Goal: Check status: Check status

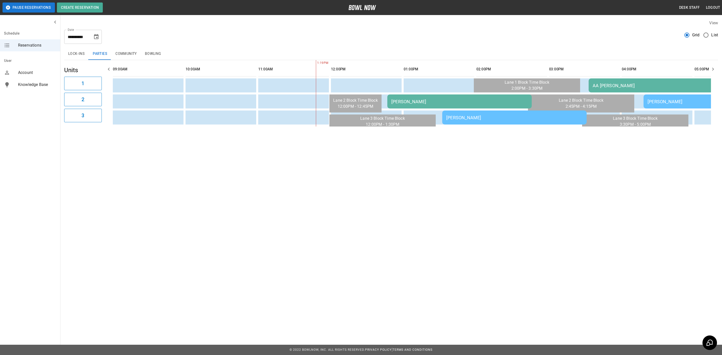
scroll to position [0, 145]
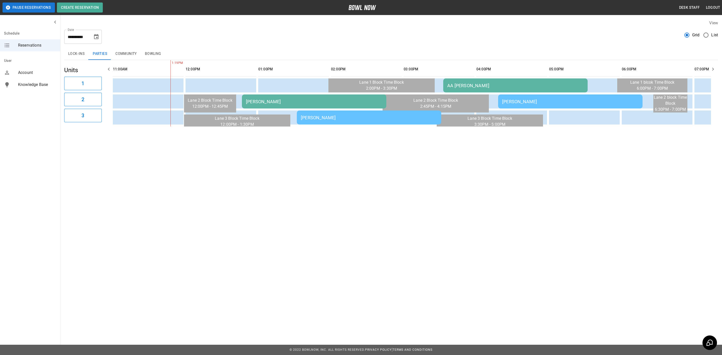
click at [257, 97] on td "[PERSON_NAME]" at bounding box center [314, 101] width 144 height 14
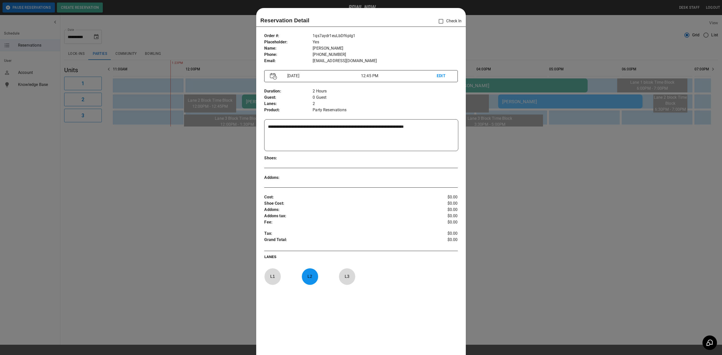
scroll to position [8, 0]
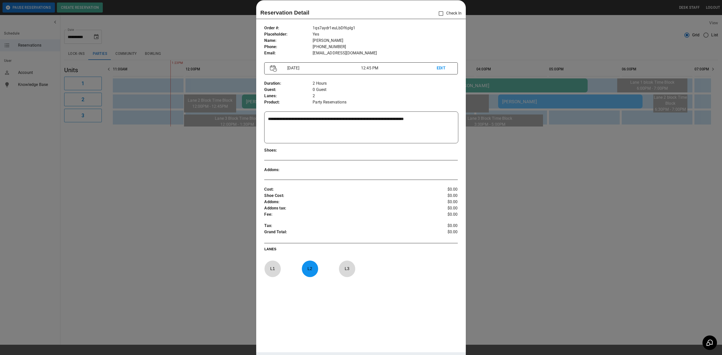
click at [222, 148] on div at bounding box center [361, 177] width 722 height 355
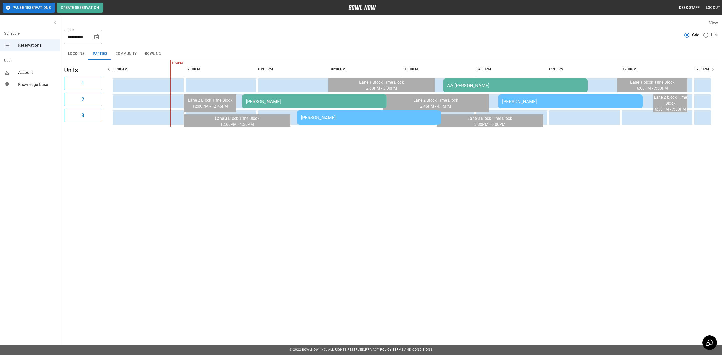
click at [363, 114] on td "[PERSON_NAME]" at bounding box center [369, 118] width 144 height 14
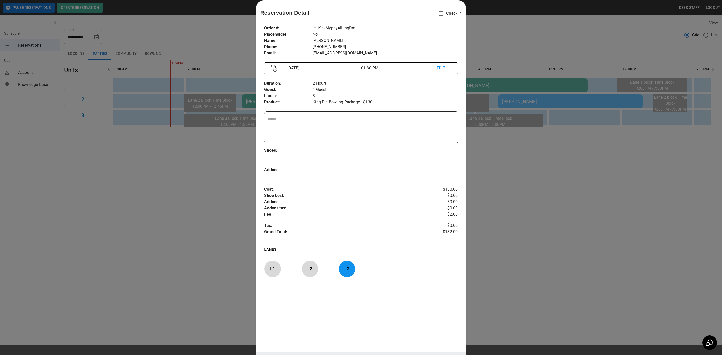
click at [210, 168] on div at bounding box center [361, 177] width 722 height 355
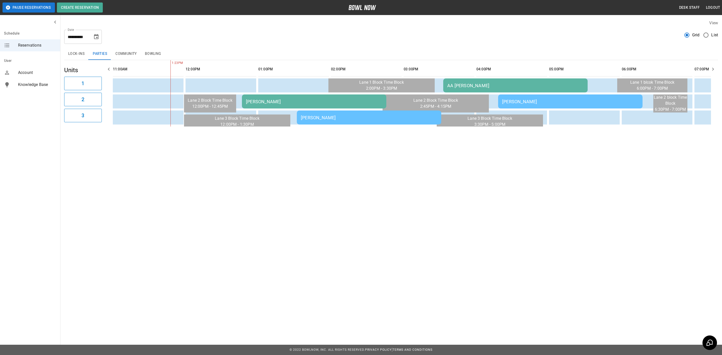
click at [505, 85] on div "AA [PERSON_NAME]" at bounding box center [515, 85] width 136 height 5
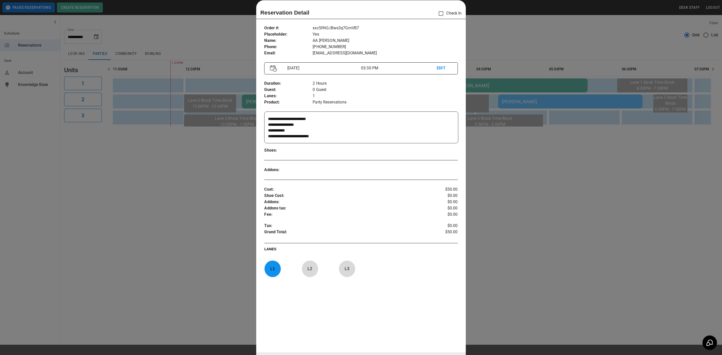
click at [499, 114] on div at bounding box center [361, 177] width 722 height 355
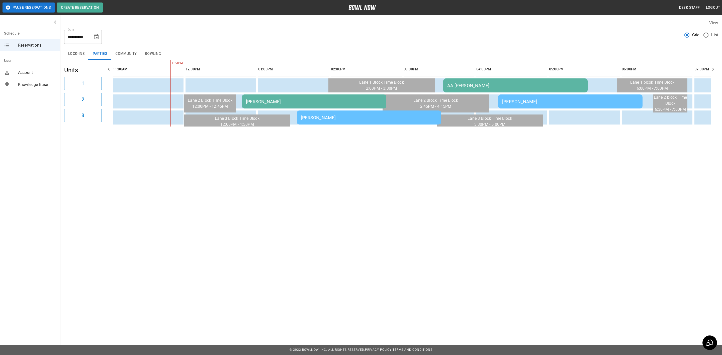
click at [511, 102] on div "[PERSON_NAME]" at bounding box center [570, 101] width 136 height 5
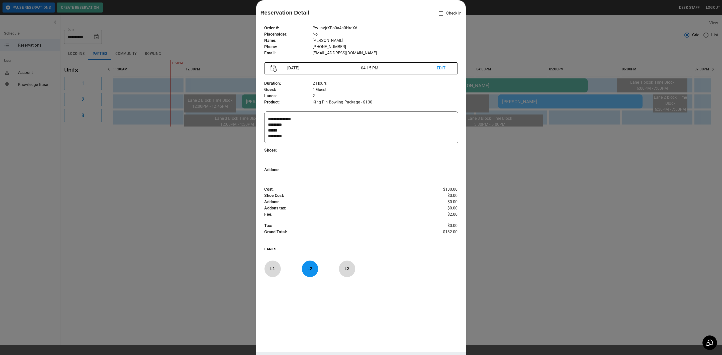
scroll to position [11, 0]
click at [543, 163] on div at bounding box center [361, 177] width 722 height 355
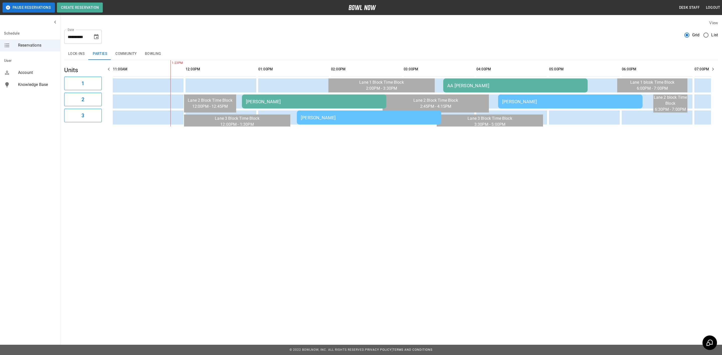
click at [96, 39] on icon "Choose date, selected date is Oct 4, 2025" at bounding box center [96, 36] width 5 height 5
click at [96, 50] on icon "Previous month" at bounding box center [96, 52] width 6 height 6
click at [105, 100] on button "27" at bounding box center [106, 101] width 9 height 9
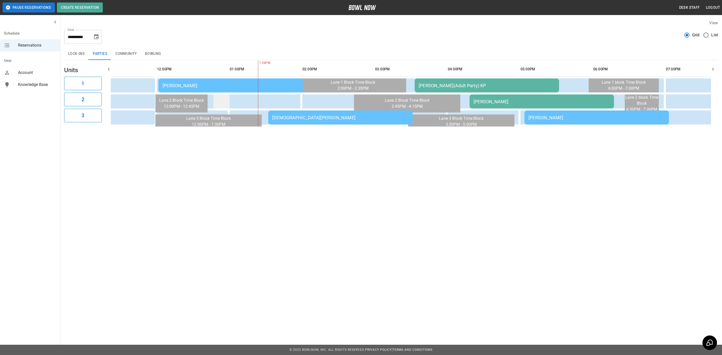
scroll to position [0, 172]
click at [215, 75] on th "sticky table" at bounding box center [223, 69] width 16 height 14
click at [214, 83] on div "[PERSON_NAME]" at bounding box center [232, 85] width 136 height 5
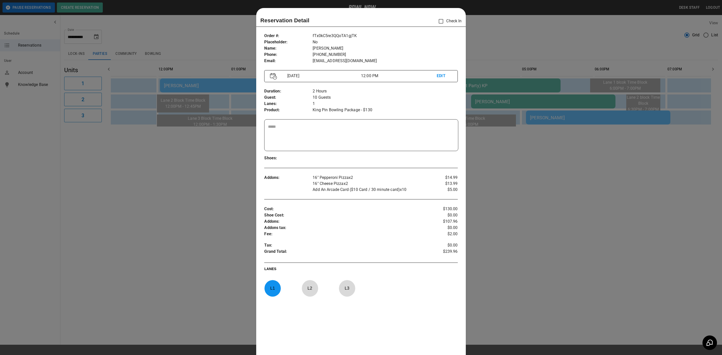
scroll to position [8, 0]
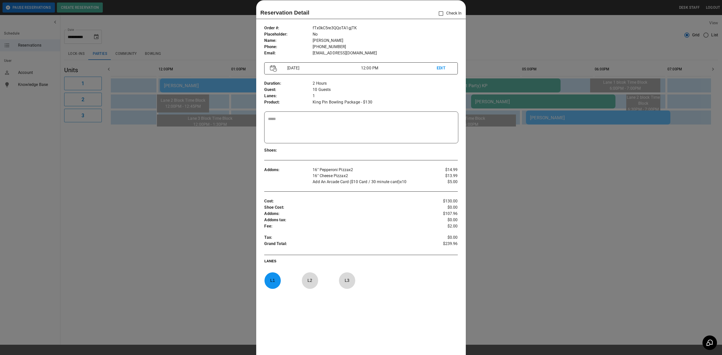
click at [197, 139] on div at bounding box center [361, 177] width 722 height 355
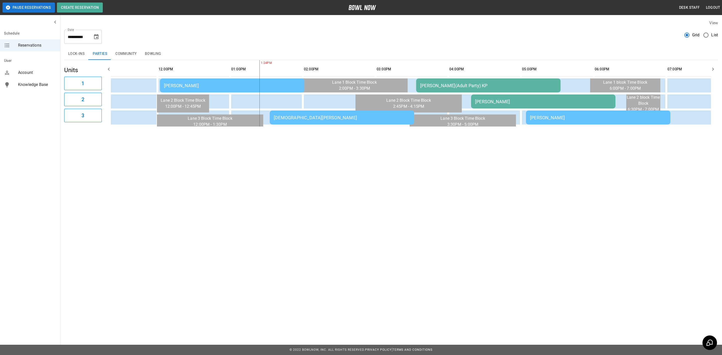
click at [285, 111] on td "[DEMOGRAPHIC_DATA][PERSON_NAME]" at bounding box center [342, 118] width 144 height 14
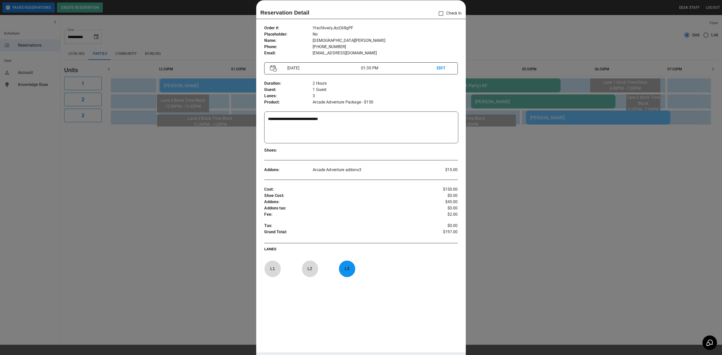
click at [209, 150] on div at bounding box center [361, 177] width 722 height 355
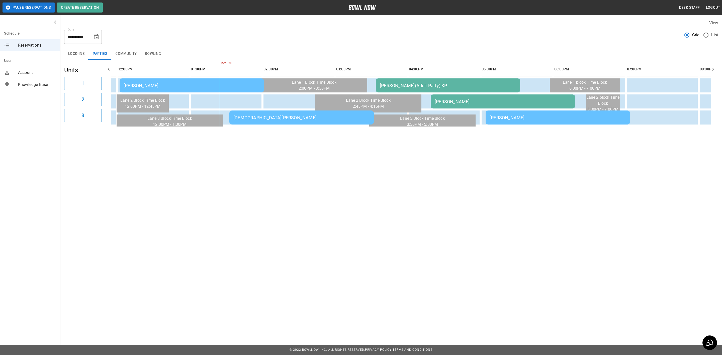
scroll to position [0, 0]
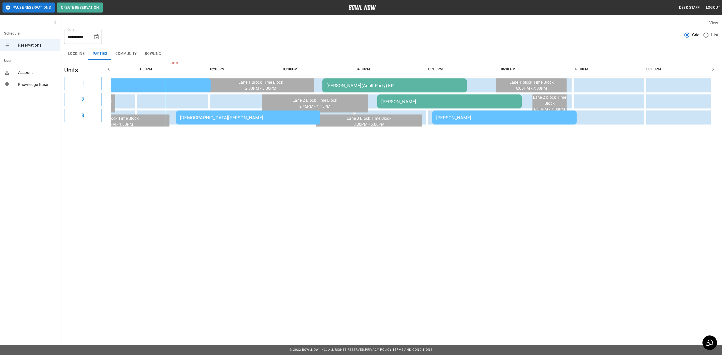
click at [342, 84] on div "[PERSON_NAME](Adult Party) KP" at bounding box center [394, 85] width 136 height 5
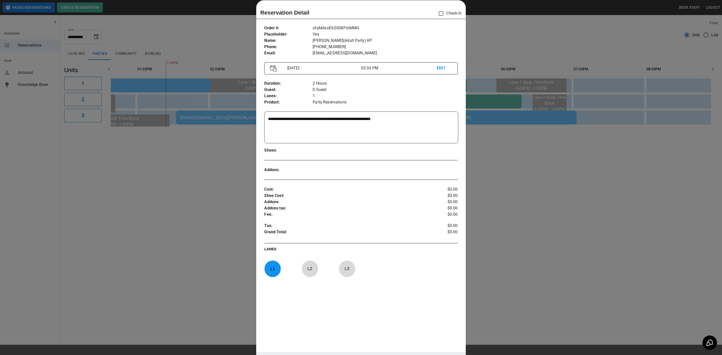
click at [155, 197] on div at bounding box center [361, 177] width 722 height 355
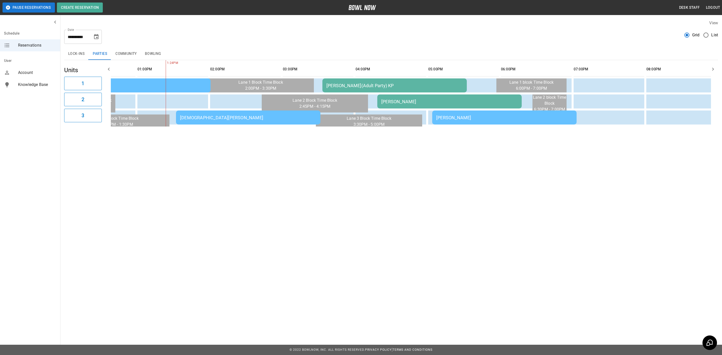
click at [386, 102] on div "[PERSON_NAME]" at bounding box center [449, 101] width 136 height 5
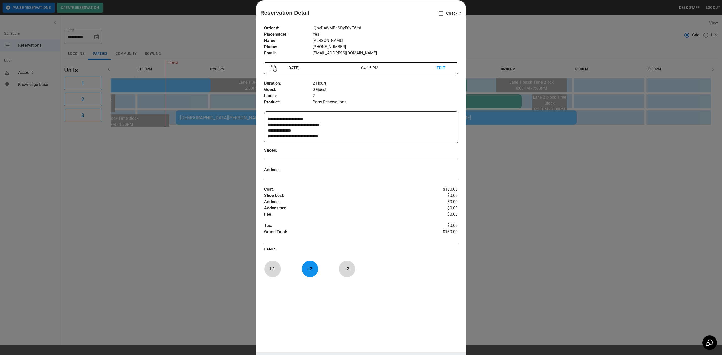
click at [188, 177] on div at bounding box center [361, 177] width 722 height 355
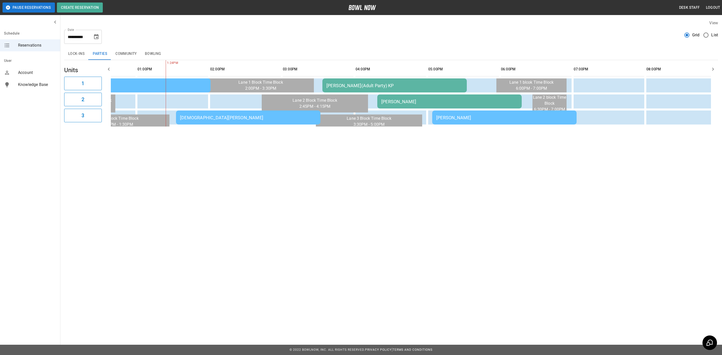
click at [441, 113] on td "[PERSON_NAME]" at bounding box center [504, 118] width 144 height 14
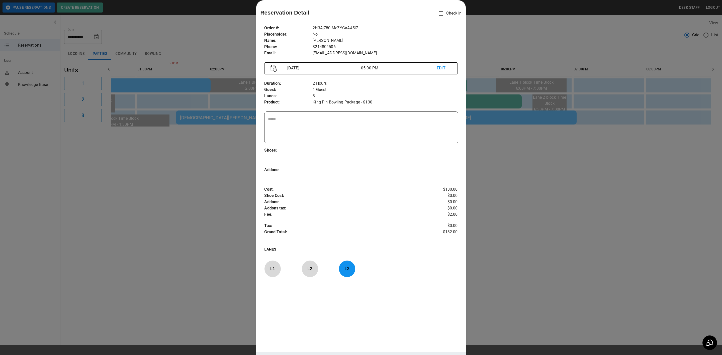
click at [587, 188] on div at bounding box center [361, 177] width 722 height 355
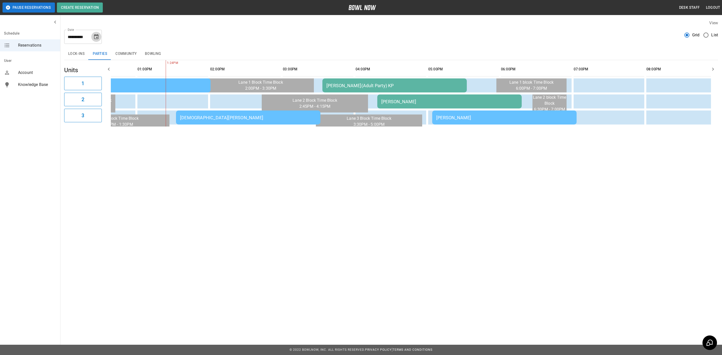
click at [99, 38] on button "Choose date, selected date is Sep 27, 2025" at bounding box center [96, 37] width 10 height 10
click at [67, 102] on button "23" at bounding box center [66, 101] width 9 height 9
type input "**********"
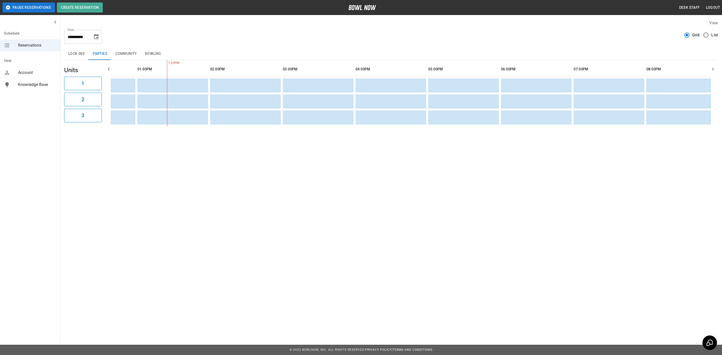
click at [131, 55] on button "Community" at bounding box center [126, 54] width 30 height 12
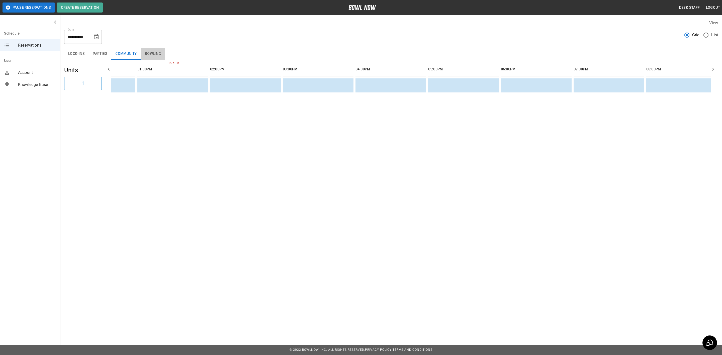
click at [148, 55] on button "Bowling" at bounding box center [153, 54] width 24 height 12
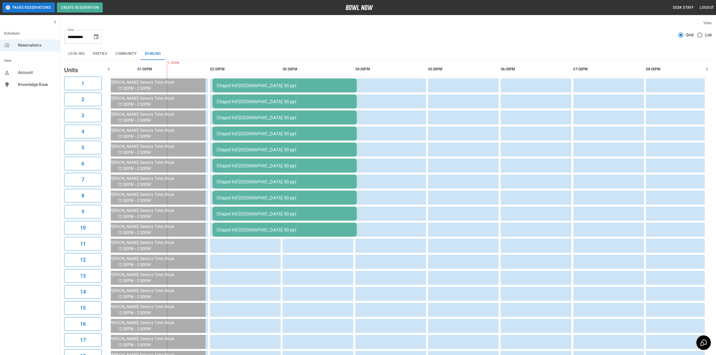
click at [121, 58] on button "Community" at bounding box center [126, 54] width 30 height 12
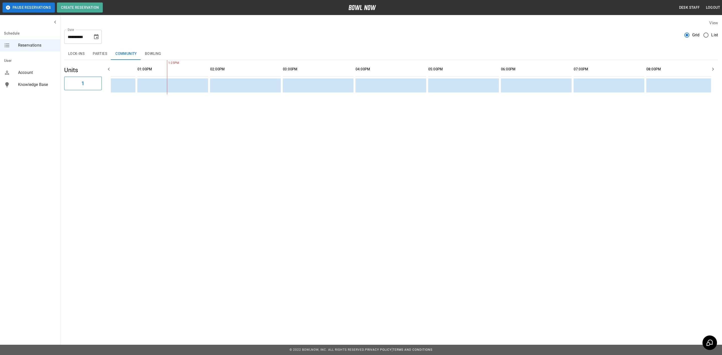
drag, startPoint x: 98, startPoint y: 55, endPoint x: 102, endPoint y: 54, distance: 3.3
click at [98, 55] on button "Parties" at bounding box center [100, 54] width 23 height 12
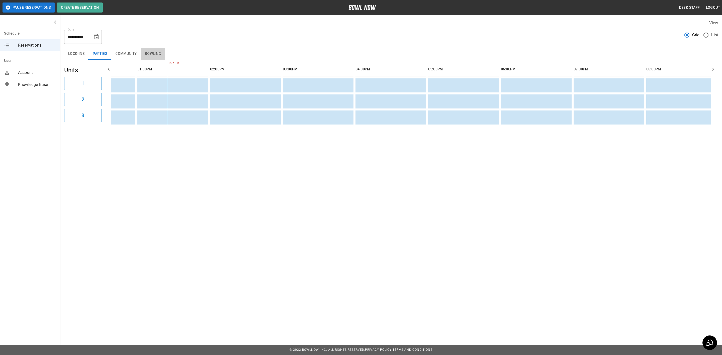
click at [152, 55] on button "Bowling" at bounding box center [153, 54] width 24 height 12
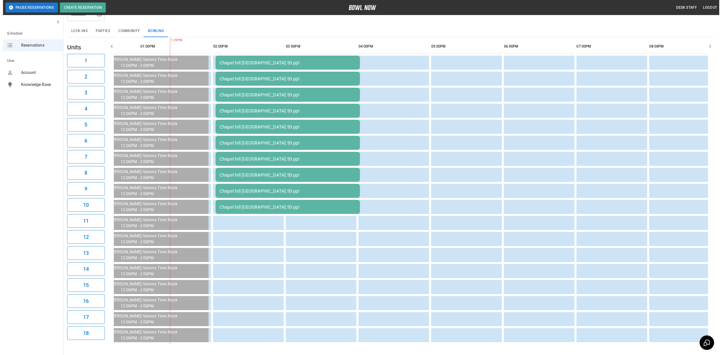
scroll to position [46, 0]
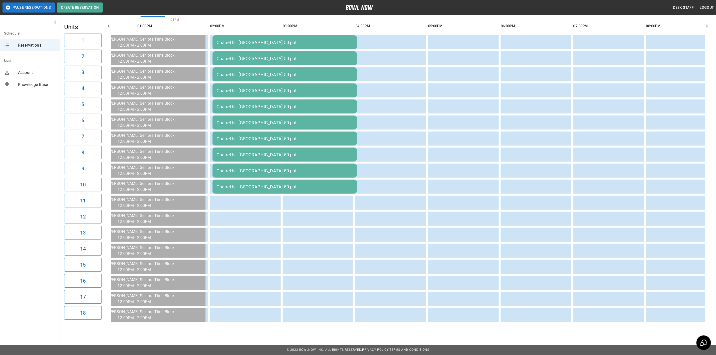
click at [268, 45] on td "Chapel hill [GEOGRAPHIC_DATA] 50 ppl" at bounding box center [284, 42] width 144 height 14
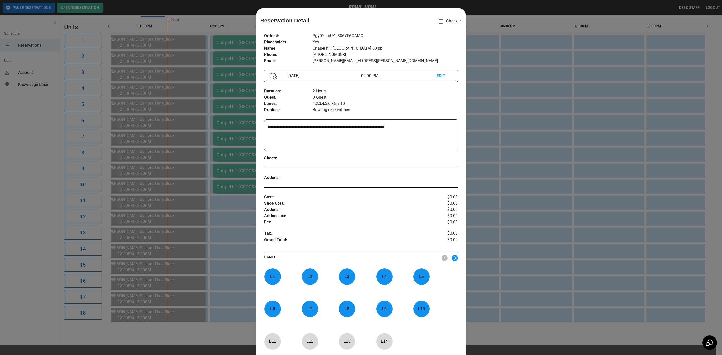
scroll to position [8, 0]
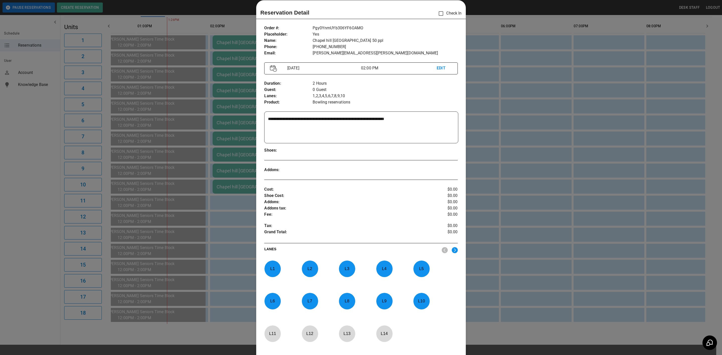
drag, startPoint x: 339, startPoint y: 118, endPoint x: 357, endPoint y: 118, distance: 18.3
click at [357, 118] on textarea "**********" at bounding box center [360, 127] width 185 height 23
drag, startPoint x: 423, startPoint y: 122, endPoint x: 357, endPoint y: 106, distance: 68.3
click at [357, 106] on div "**********" at bounding box center [360, 191] width 209 height 340
click at [390, 122] on textarea "**********" at bounding box center [360, 127] width 185 height 23
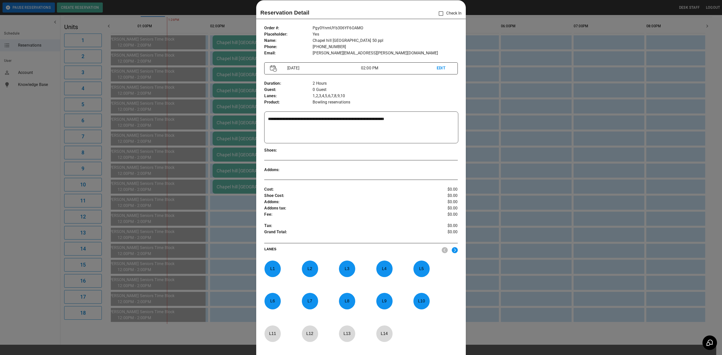
click at [369, 95] on p "1,2,3,4,5,6,7,8,9,10" at bounding box center [384, 96] width 145 height 6
